Goal: Task Accomplishment & Management: Complete application form

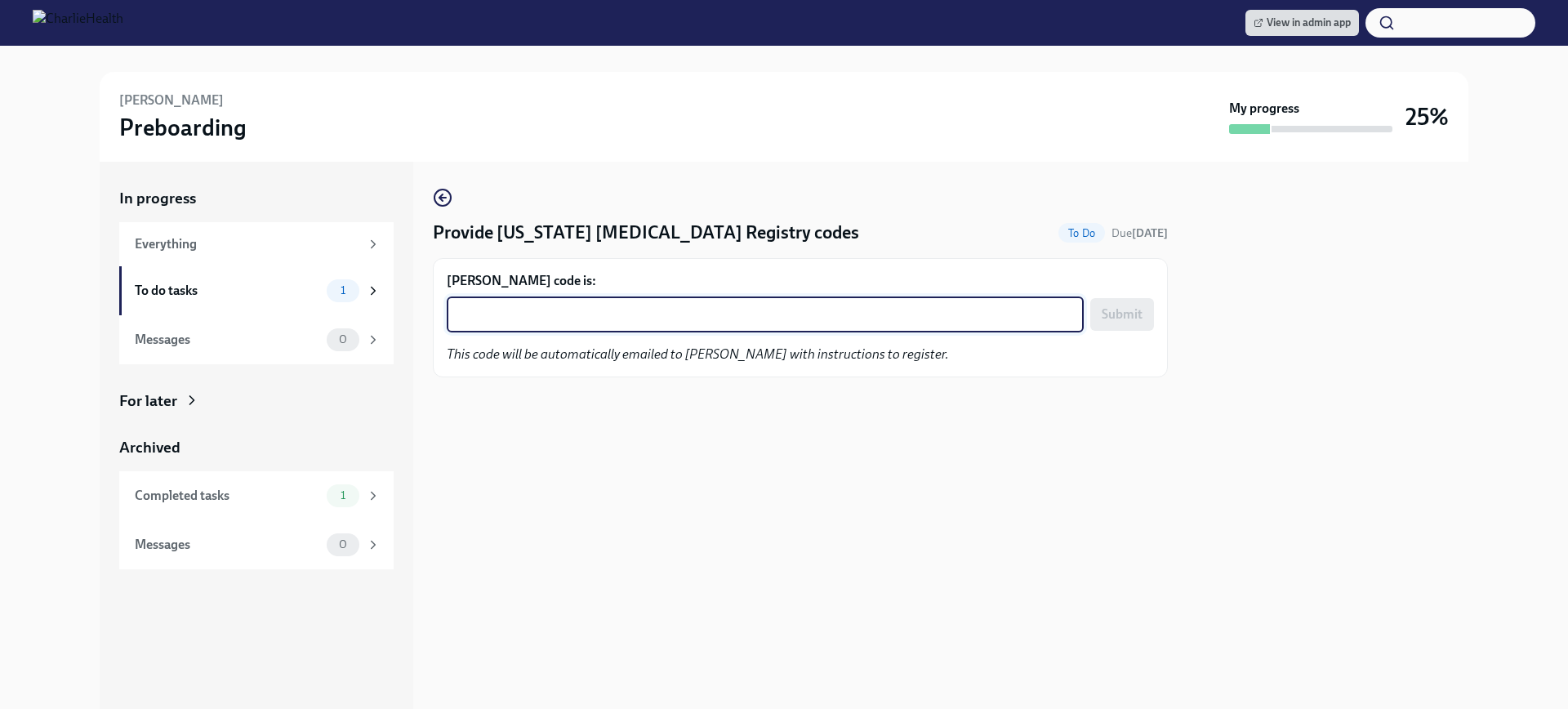
click at [506, 312] on textarea "[PERSON_NAME] code is:" at bounding box center [766, 314] width 617 height 19
paste textarea "QPOOY0H1FRZ5"
type textarea "QPOOY0H1FRZ5"
click at [1125, 322] on span "Submit" at bounding box center [1122, 315] width 41 height 17
click at [547, 307] on textarea "Malika Jones's code is:" at bounding box center [766, 314] width 617 height 19
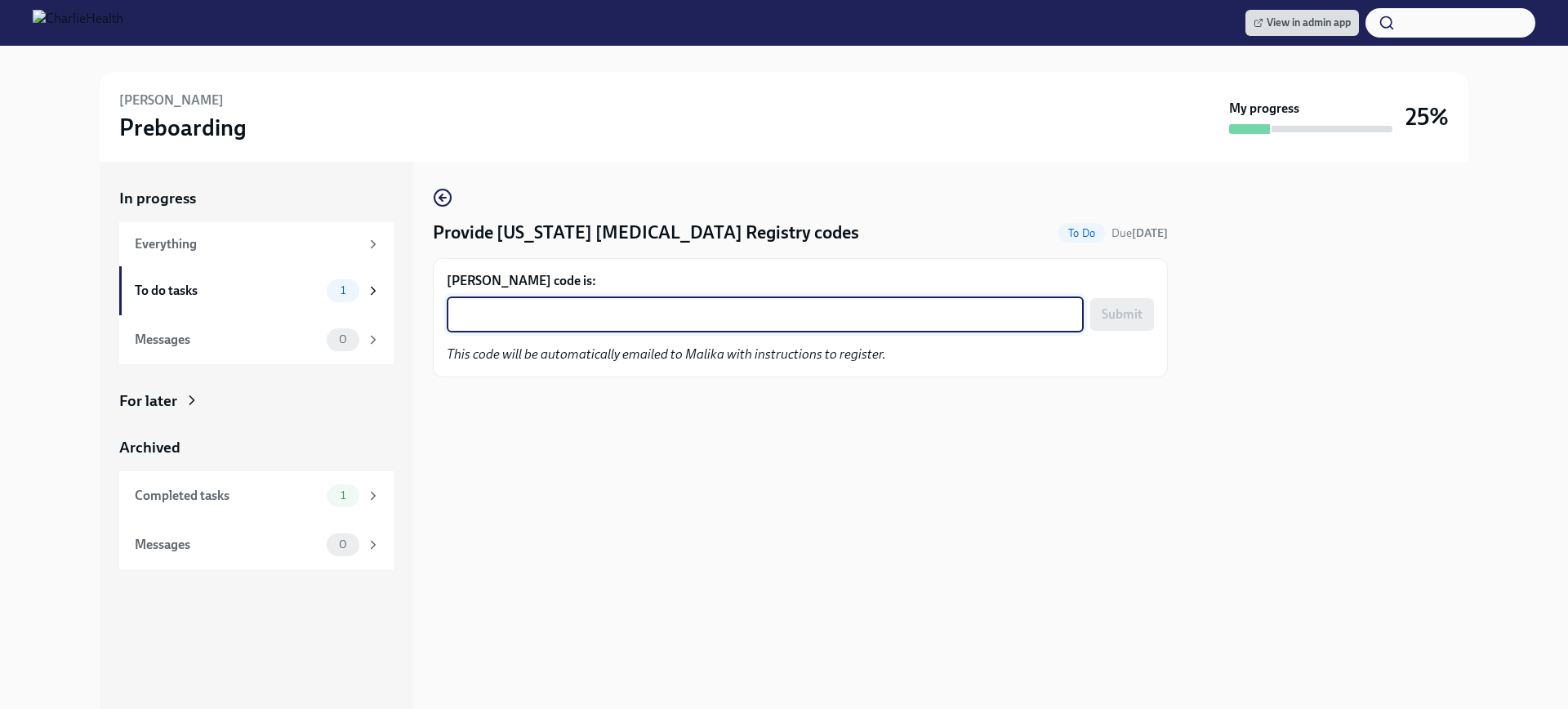
paste textarea "KSVIWTMRSD2O"
type textarea "KSVIWTMRSD2O"
click at [1123, 313] on span "Submit" at bounding box center [1122, 315] width 41 height 17
